Goal: Task Accomplishment & Management: Use online tool/utility

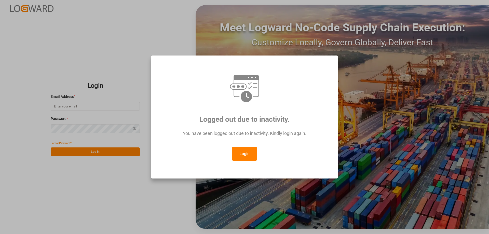
click at [253, 153] on button "Login" at bounding box center [244, 154] width 25 height 14
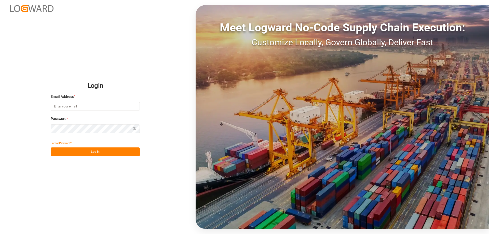
click at [92, 106] on input at bounding box center [95, 106] width 89 height 9
type input "[EMAIL_ADDRESS][DOMAIN_NAME]"
click at [86, 151] on button "Log In" at bounding box center [95, 152] width 89 height 9
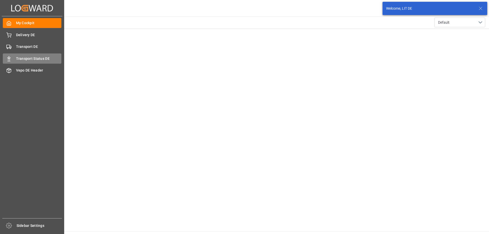
click at [18, 60] on span "Transport Status DE" at bounding box center [39, 58] width 46 height 5
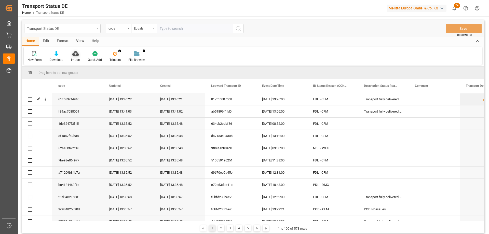
click at [71, 57] on div "Import" at bounding box center [75, 56] width 17 height 11
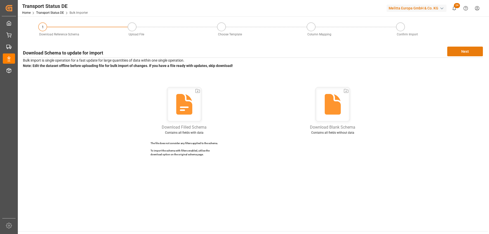
click at [460, 52] on button "Next" at bounding box center [466, 52] width 36 height 10
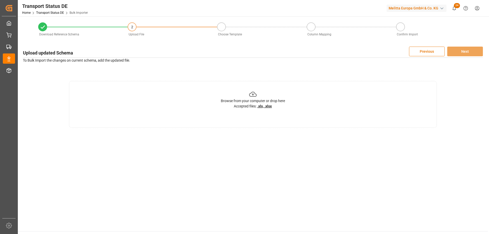
click at [252, 95] on icon at bounding box center [253, 94] width 8 height 8
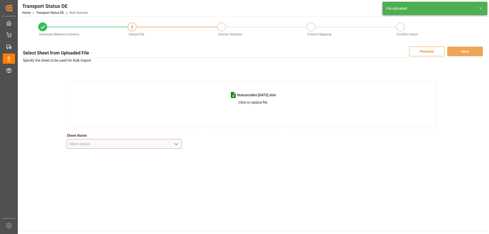
click at [110, 146] on input at bounding box center [124, 144] width 115 height 10
click at [173, 145] on icon "open menu" at bounding box center [176, 144] width 6 height 6
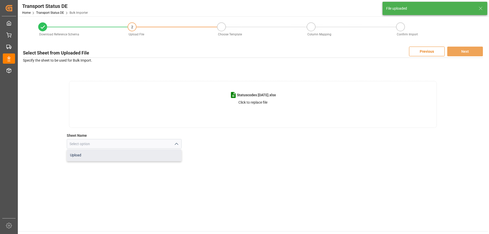
click at [103, 157] on div "Upload" at bounding box center [124, 155] width 115 height 11
type input "Upload"
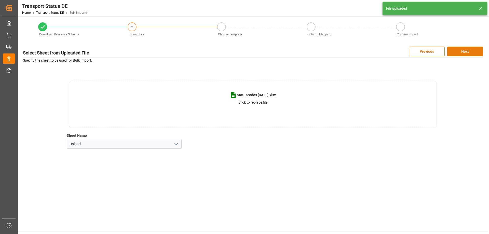
click at [470, 53] on button "Next" at bounding box center [466, 52] width 36 height 10
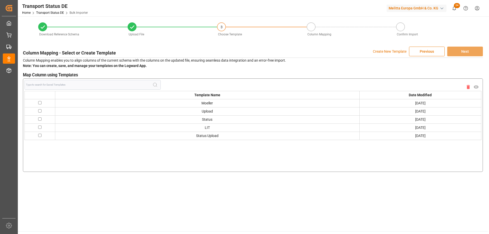
click at [40, 102] on input "checkbox" at bounding box center [39, 102] width 3 height 3
checkbox input "true"
click at [462, 54] on button "Next" at bounding box center [466, 52] width 36 height 10
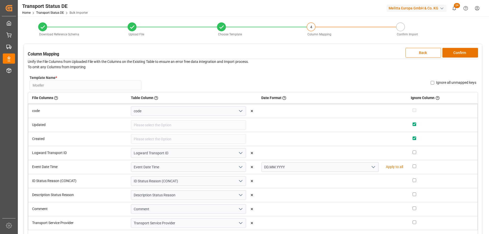
click at [462, 54] on button "Confirm" at bounding box center [461, 53] width 36 height 10
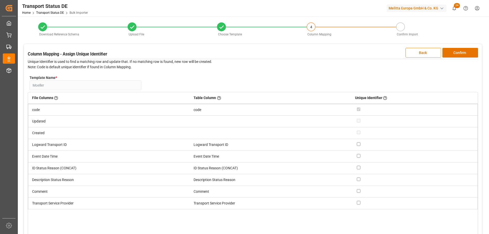
click at [462, 54] on button "Confirm" at bounding box center [461, 53] width 36 height 10
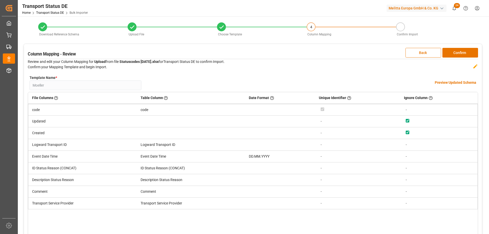
click at [462, 54] on button "Confirm" at bounding box center [461, 53] width 36 height 10
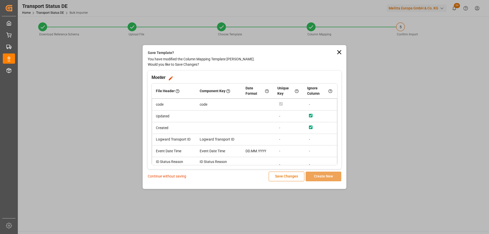
click at [156, 177] on p "Continue without saving" at bounding box center [167, 176] width 38 height 5
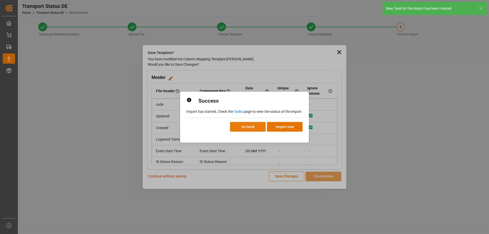
click at [240, 125] on button "Go back" at bounding box center [248, 127] width 36 height 10
